Goal: Navigation & Orientation: Find specific page/section

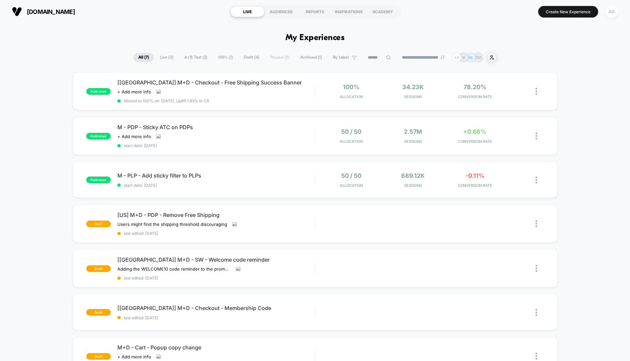
click at [615, 16] on div "AG" at bounding box center [611, 11] width 13 height 13
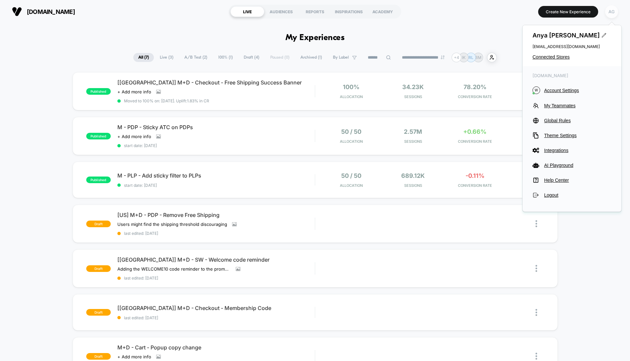
click at [612, 12] on div "AG" at bounding box center [611, 11] width 13 height 13
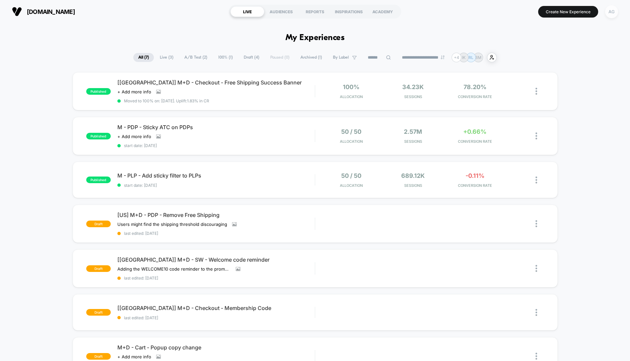
click at [612, 12] on div "AG" at bounding box center [611, 11] width 13 height 13
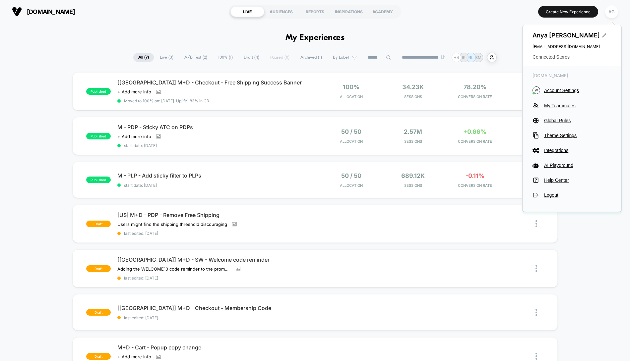
click at [566, 56] on span "Connected Stores" at bounding box center [571, 56] width 79 height 5
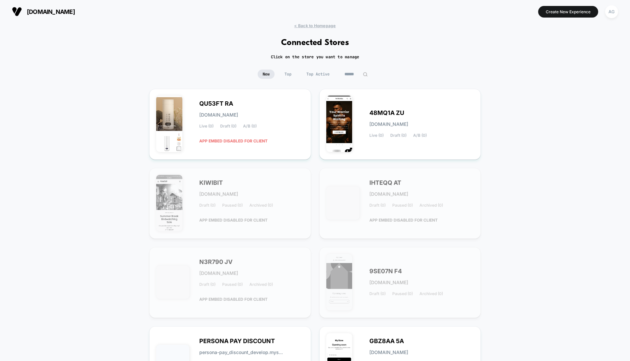
click at [327, 72] on span "Top Active" at bounding box center [317, 74] width 33 height 9
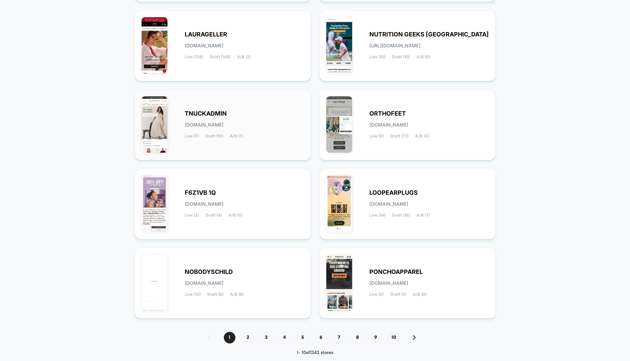
scroll to position [168, 0]
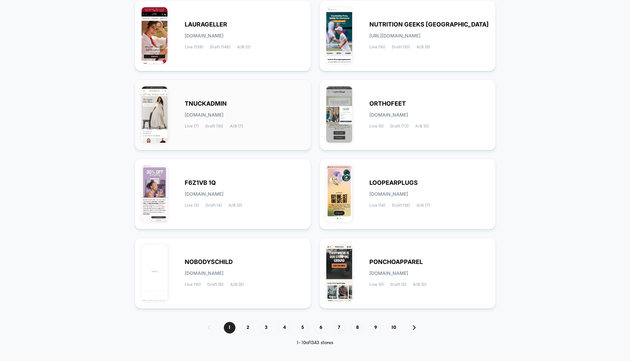
click at [274, 211] on div "F6Z1VB 1Q [DOMAIN_NAME] Live (3) Draft (4) A/B (0)" at bounding box center [223, 194] width 162 height 57
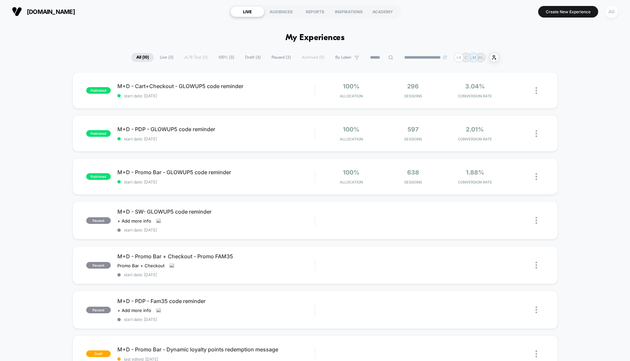
click at [613, 13] on div "AG" at bounding box center [611, 11] width 13 height 13
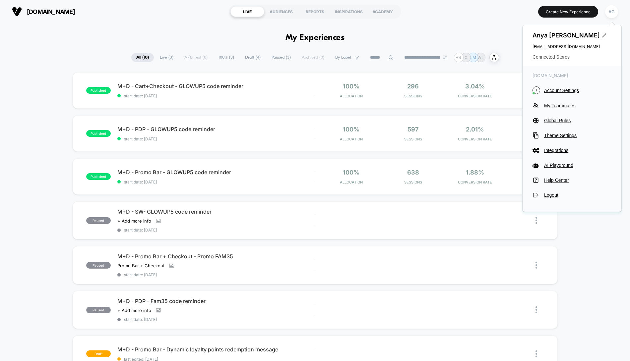
click at [567, 57] on span "Connected Stores" at bounding box center [571, 56] width 79 height 5
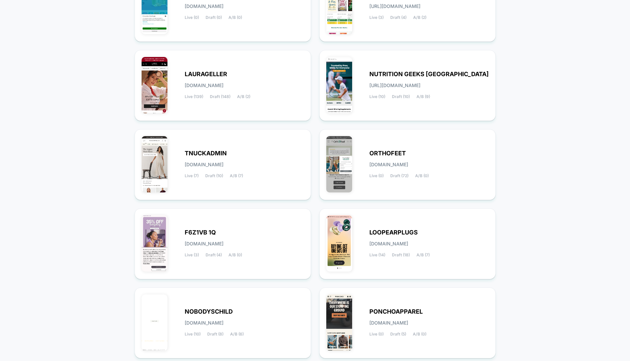
scroll to position [168, 0]
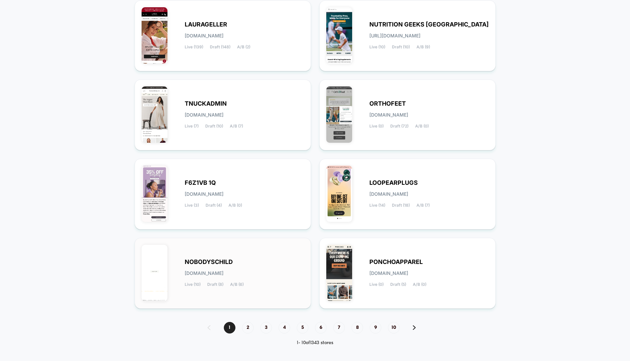
click at [254, 260] on div "NOBODYSCHILD [DOMAIN_NAME] Live (10) Draft (8) A/B (6)" at bounding box center [244, 273] width 119 height 27
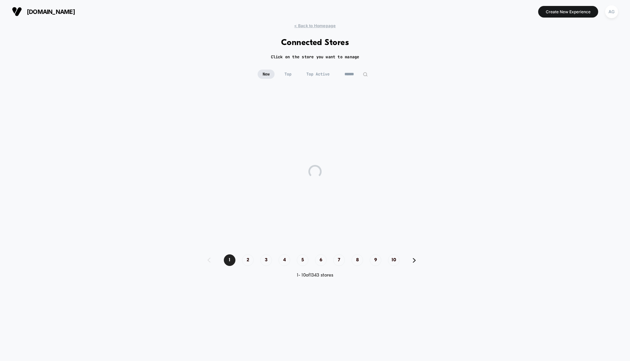
scroll to position [0, 0]
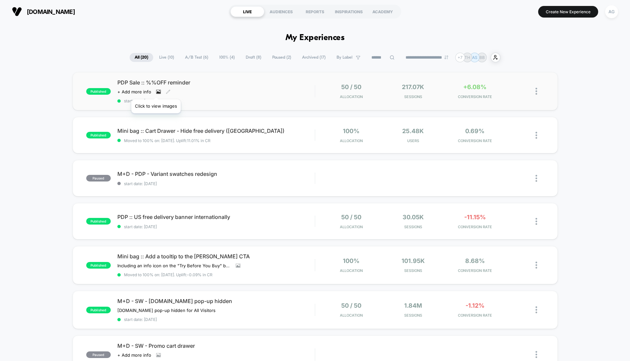
click at [156, 91] on icon at bounding box center [158, 92] width 5 height 5
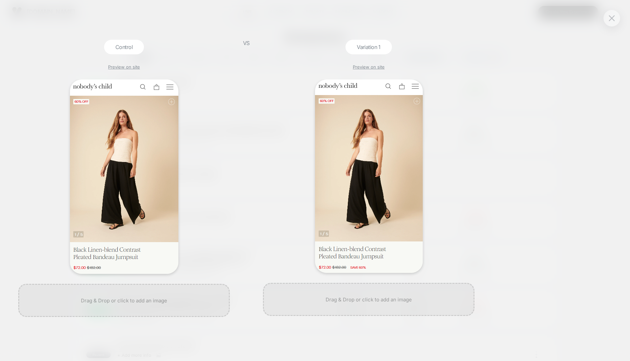
click at [261, 63] on div "Variation 1 Preview on site" at bounding box center [369, 201] width 218 height 322
click at [613, 21] on img at bounding box center [612, 18] width 6 height 6
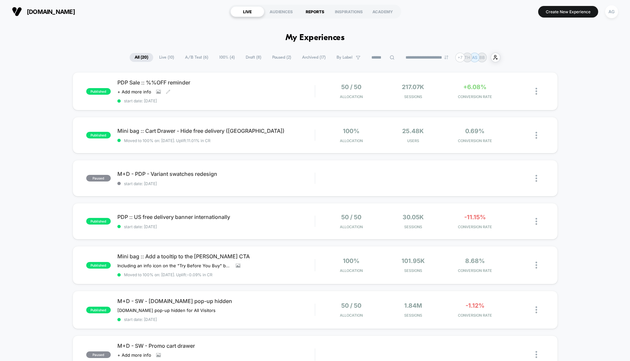
click at [314, 13] on div "REPORTS" at bounding box center [315, 11] width 34 height 11
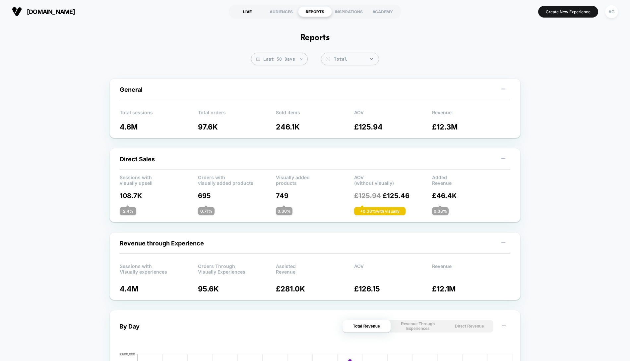
click at [249, 8] on div "LIVE" at bounding box center [247, 11] width 34 height 11
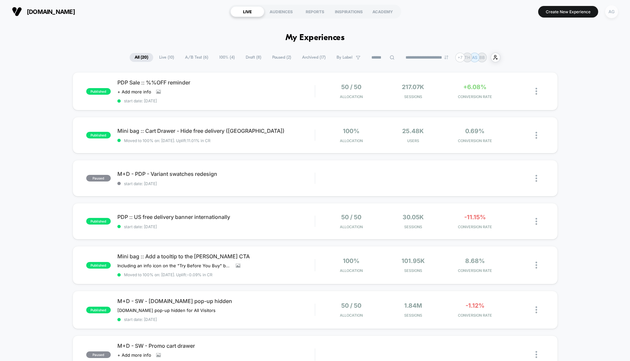
click at [611, 11] on div "AG" at bounding box center [611, 11] width 13 height 13
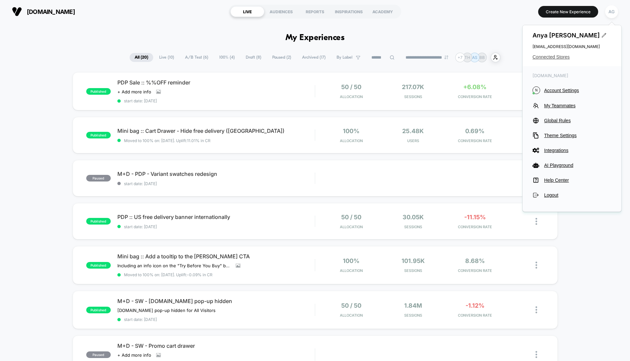
click at [549, 59] on span "Connected Stores" at bounding box center [571, 56] width 79 height 5
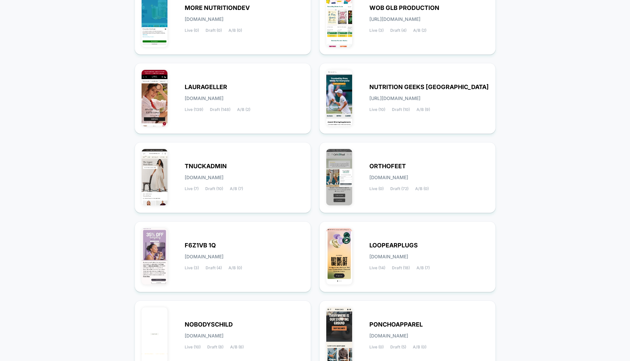
scroll to position [168, 0]
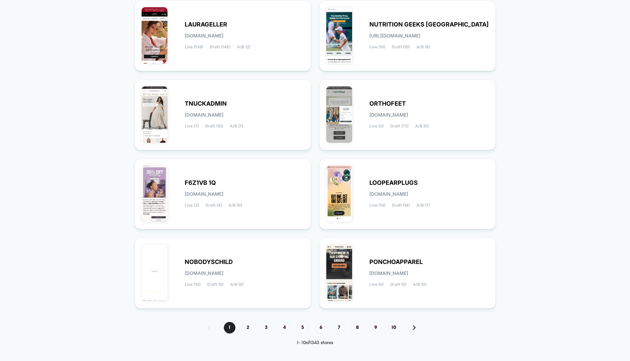
click at [251, 322] on div "1 2 3 4 5 6 7 8 9 10" at bounding box center [315, 328] width 228 height 12
click at [249, 324] on span "2" at bounding box center [248, 328] width 12 height 12
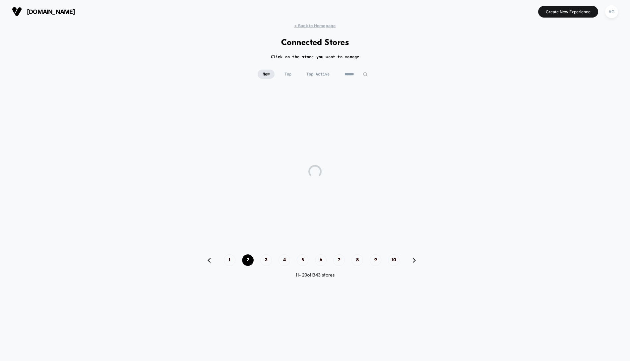
scroll to position [0, 0]
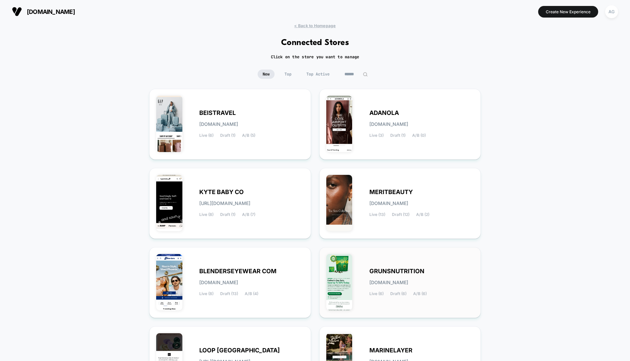
click at [404, 292] on span "Draft (6)" at bounding box center [398, 294] width 16 height 5
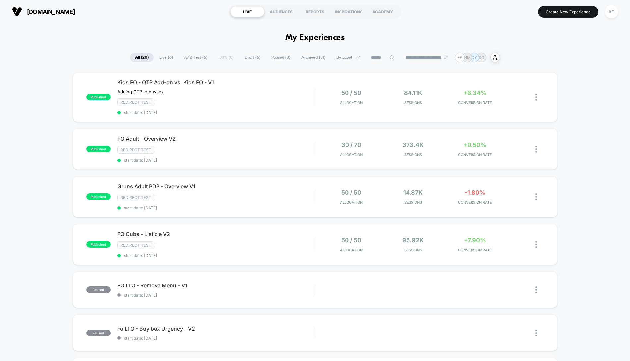
click at [254, 59] on span "Draft ( 6 )" at bounding box center [253, 57] width 26 height 9
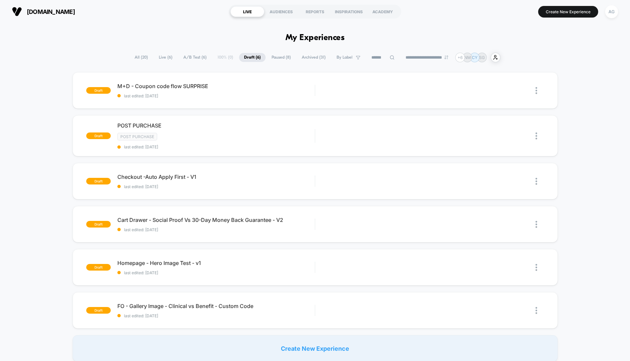
click at [606, 16] on button "AG" at bounding box center [611, 12] width 17 height 14
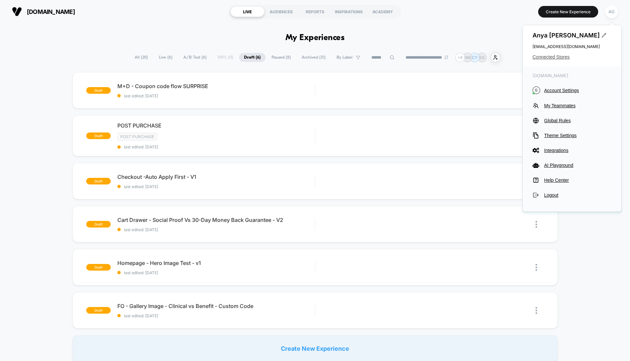
click at [554, 55] on span "Connected Stores" at bounding box center [571, 56] width 79 height 5
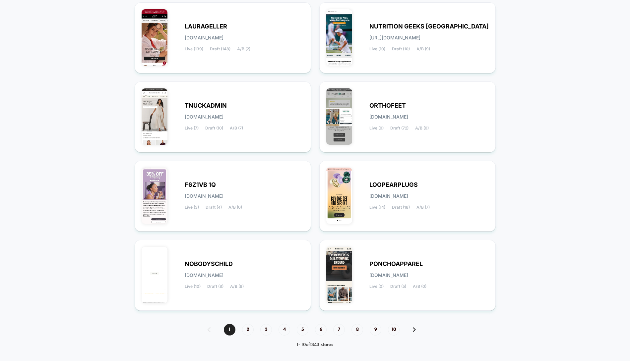
scroll to position [168, 0]
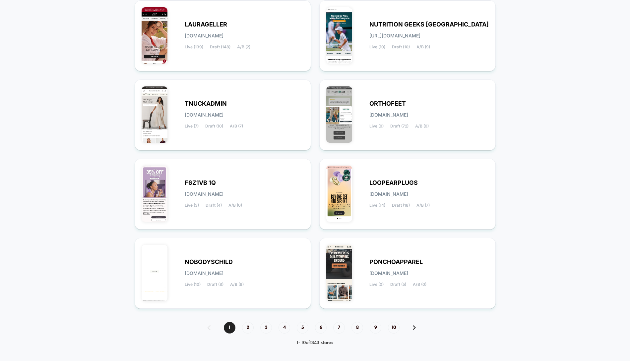
click at [240, 327] on div "1 2 3 4 5 6 7 8 9 10" at bounding box center [315, 328] width 228 height 12
click at [245, 328] on span "2" at bounding box center [248, 328] width 12 height 12
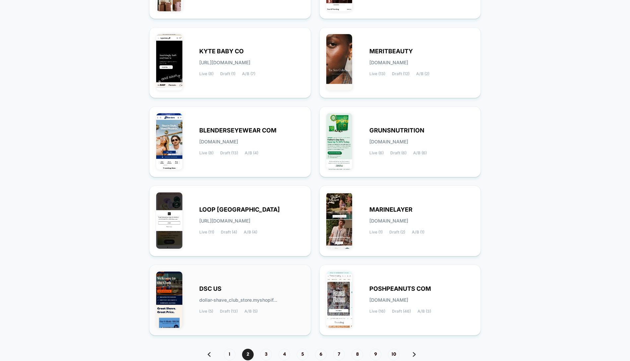
scroll to position [141, 0]
click at [259, 157] on div "BLENDERSEYEWEAR COM [DOMAIN_NAME] Live (8) Draft (13) A/B (4)" at bounding box center [230, 141] width 148 height 57
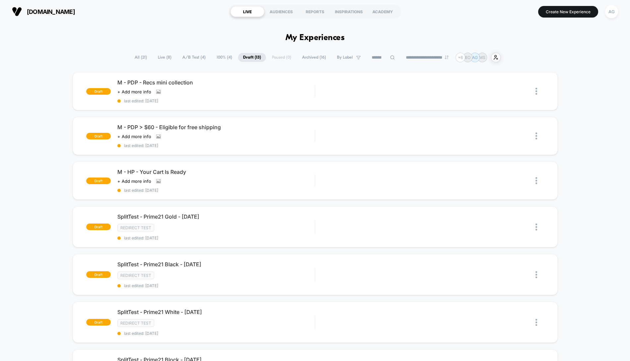
click at [161, 59] on span "Live ( 8 )" at bounding box center [165, 57] width 24 height 9
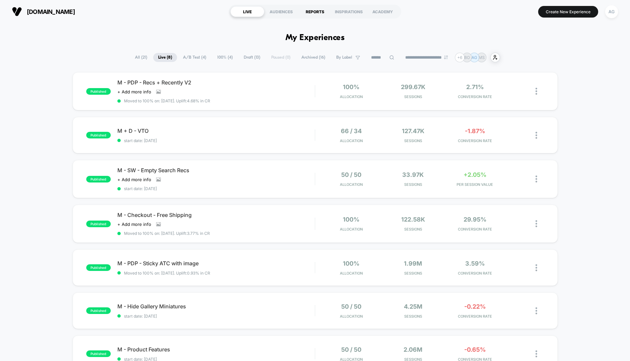
click at [304, 12] on div "REPORTS" at bounding box center [315, 11] width 34 height 11
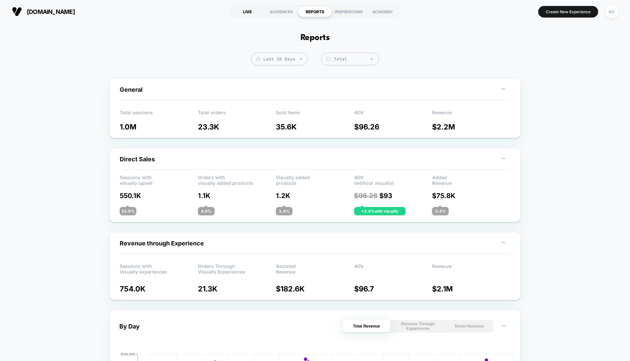
click at [246, 8] on div "LIVE" at bounding box center [247, 11] width 34 height 11
